Goal: Information Seeking & Learning: Learn about a topic

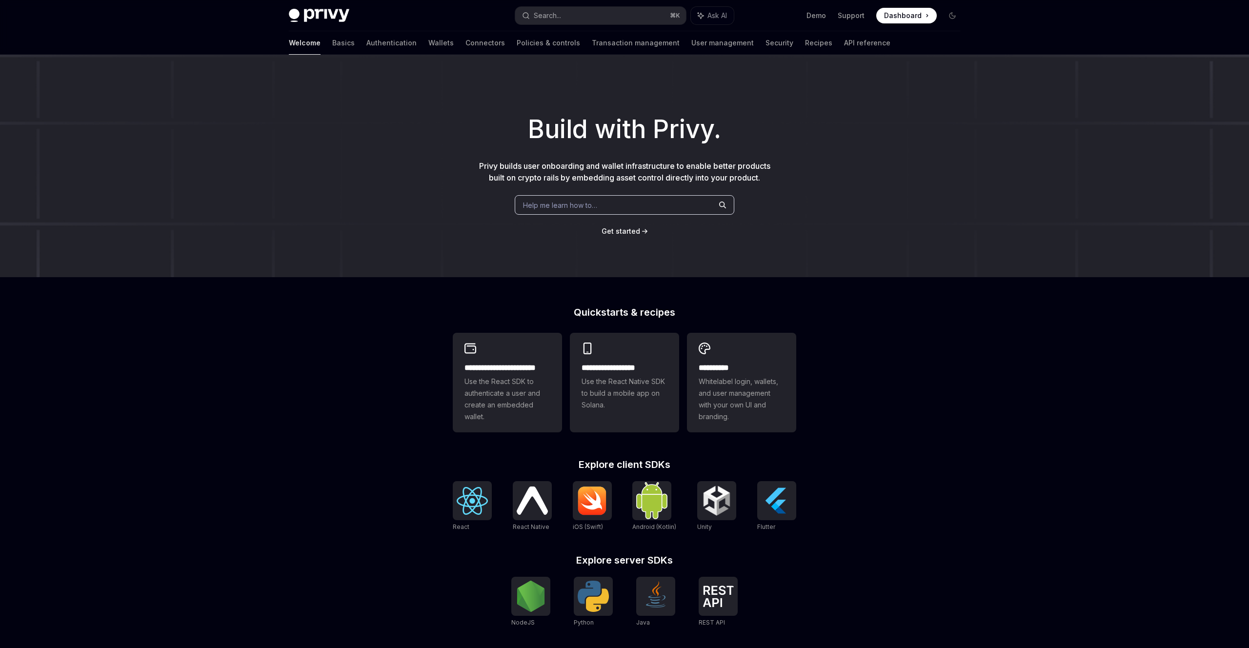
click at [885, 10] on span at bounding box center [906, 16] width 61 height 16
click at [255, 254] on div "Build with Privy. Privy builds user onboarding and wallet infrastructure to ena…" at bounding box center [624, 166] width 1249 height 223
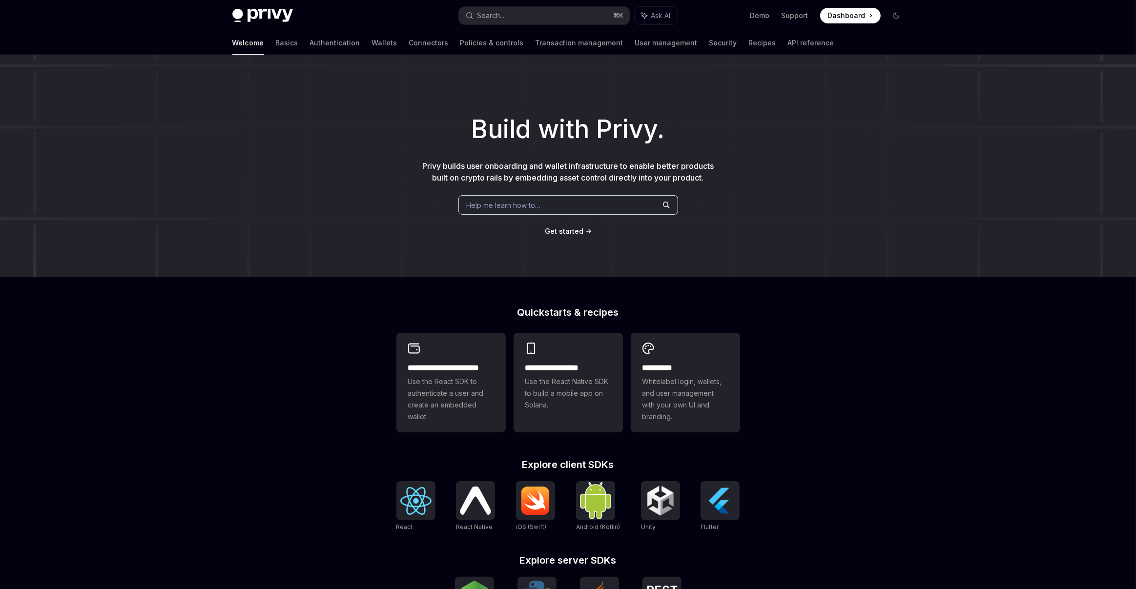
type textarea "*"
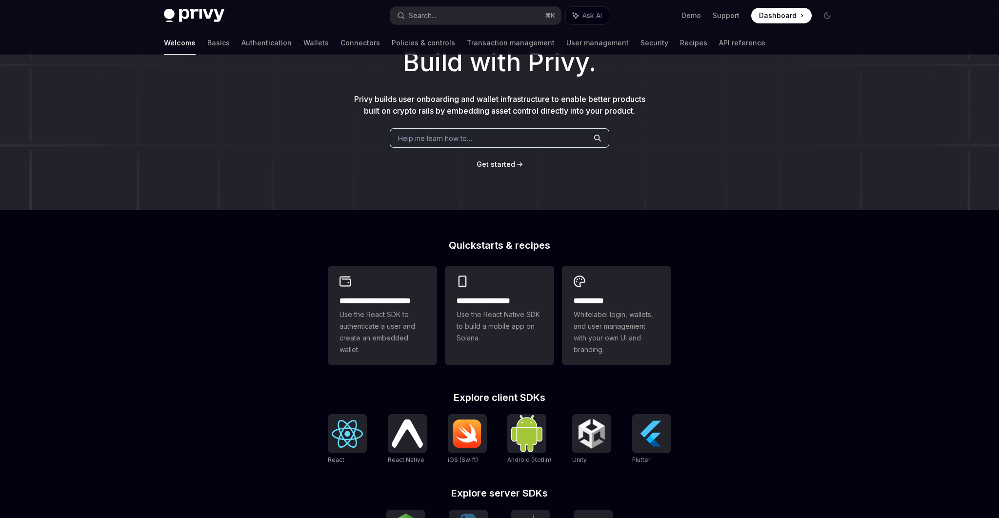
scroll to position [72, 0]
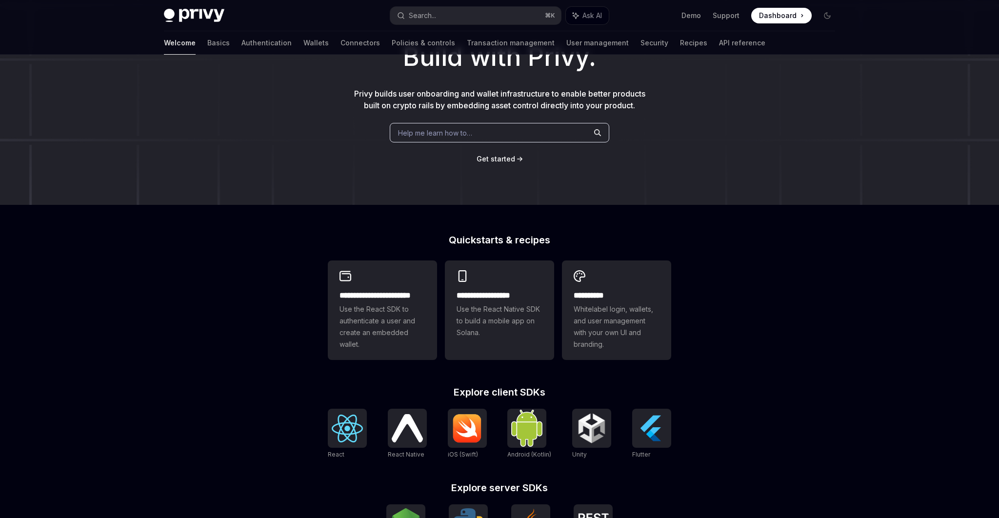
click at [458, 138] on div "Help me learn how to…" at bounding box center [500, 133] width 220 height 20
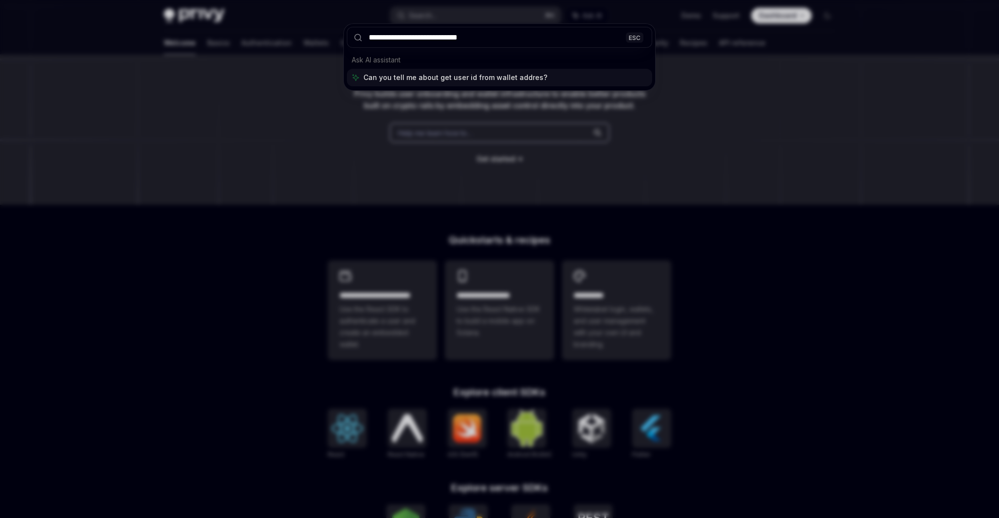
type input "**********"
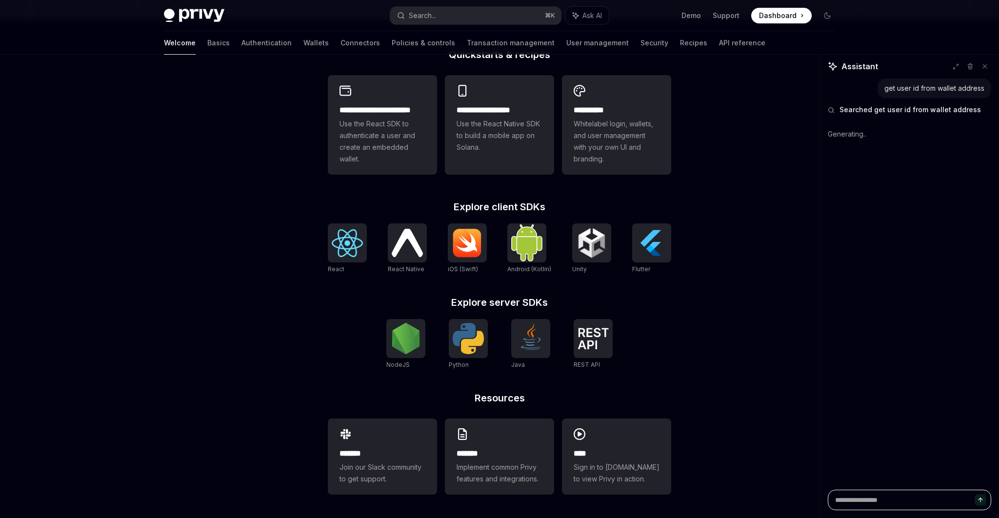
scroll to position [0, 0]
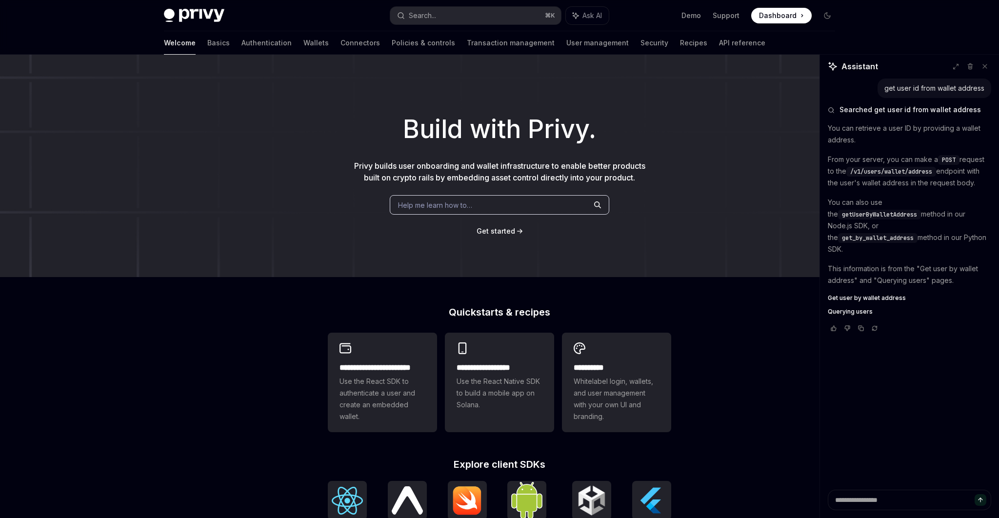
click at [873, 294] on span "Get user by wallet address" at bounding box center [867, 298] width 78 height 8
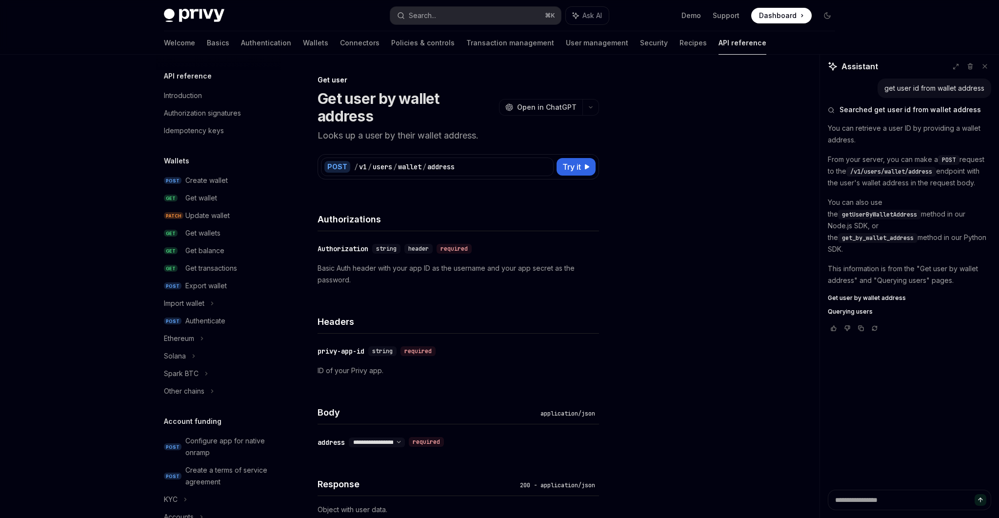
type textarea "*"
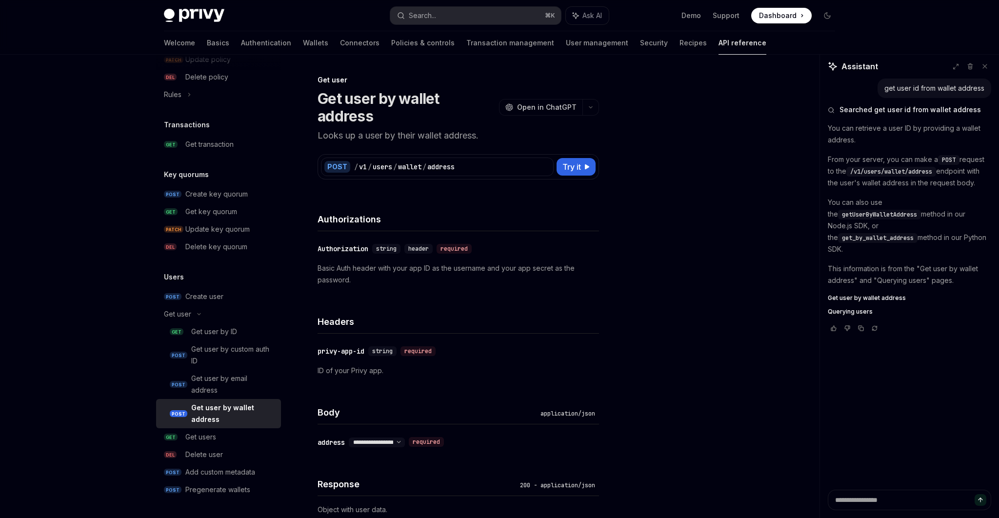
click at [445, 195] on div "Authorizations" at bounding box center [459, 213] width 282 height 36
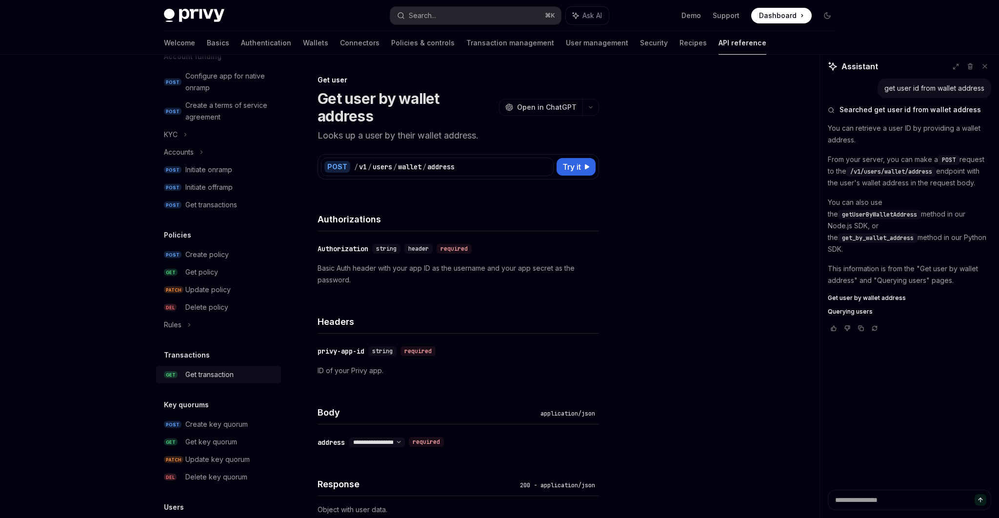
scroll to position [0, 0]
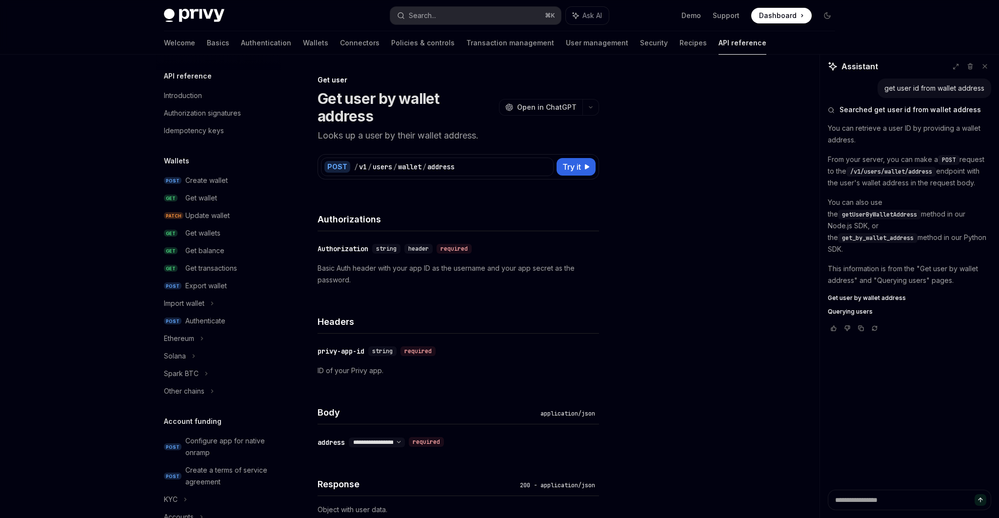
click at [434, 195] on div "Authorizations" at bounding box center [459, 213] width 282 height 36
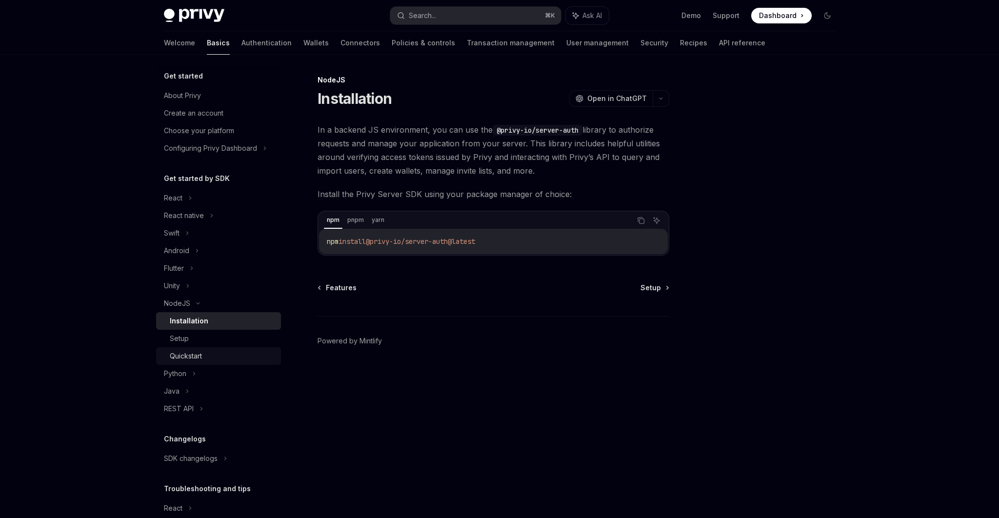
click at [197, 356] on div "Quickstart" at bounding box center [186, 356] width 32 height 12
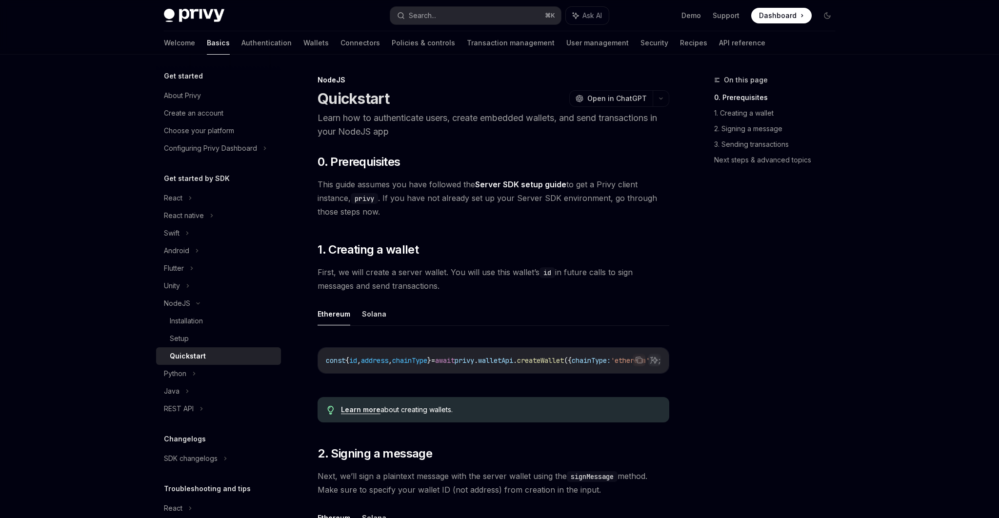
click at [545, 181] on link "Server SDK setup guide" at bounding box center [520, 185] width 91 height 10
type textarea "*"
